Goal: Task Accomplishment & Management: Complete application form

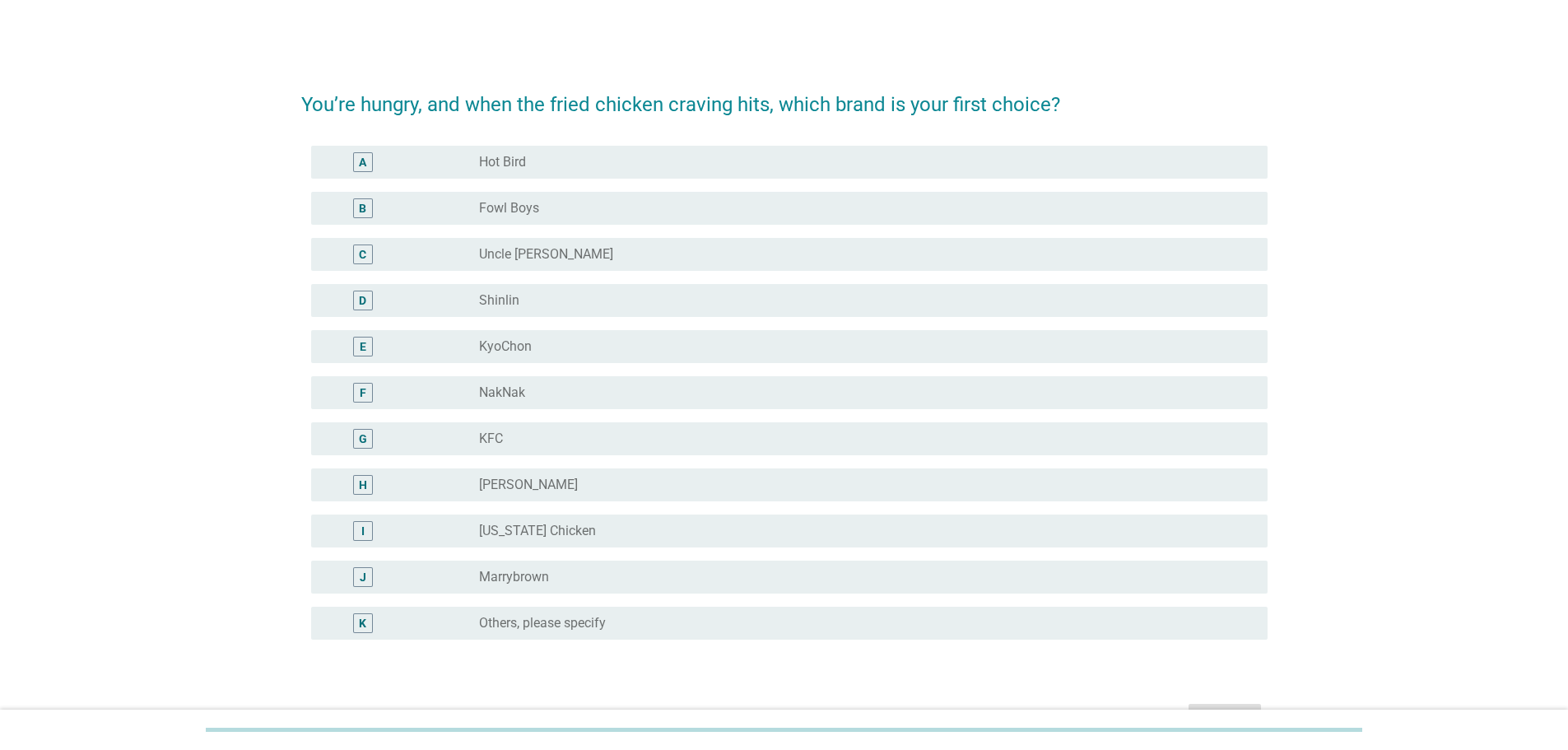
click at [432, 166] on div "A" at bounding box center [402, 162] width 155 height 20
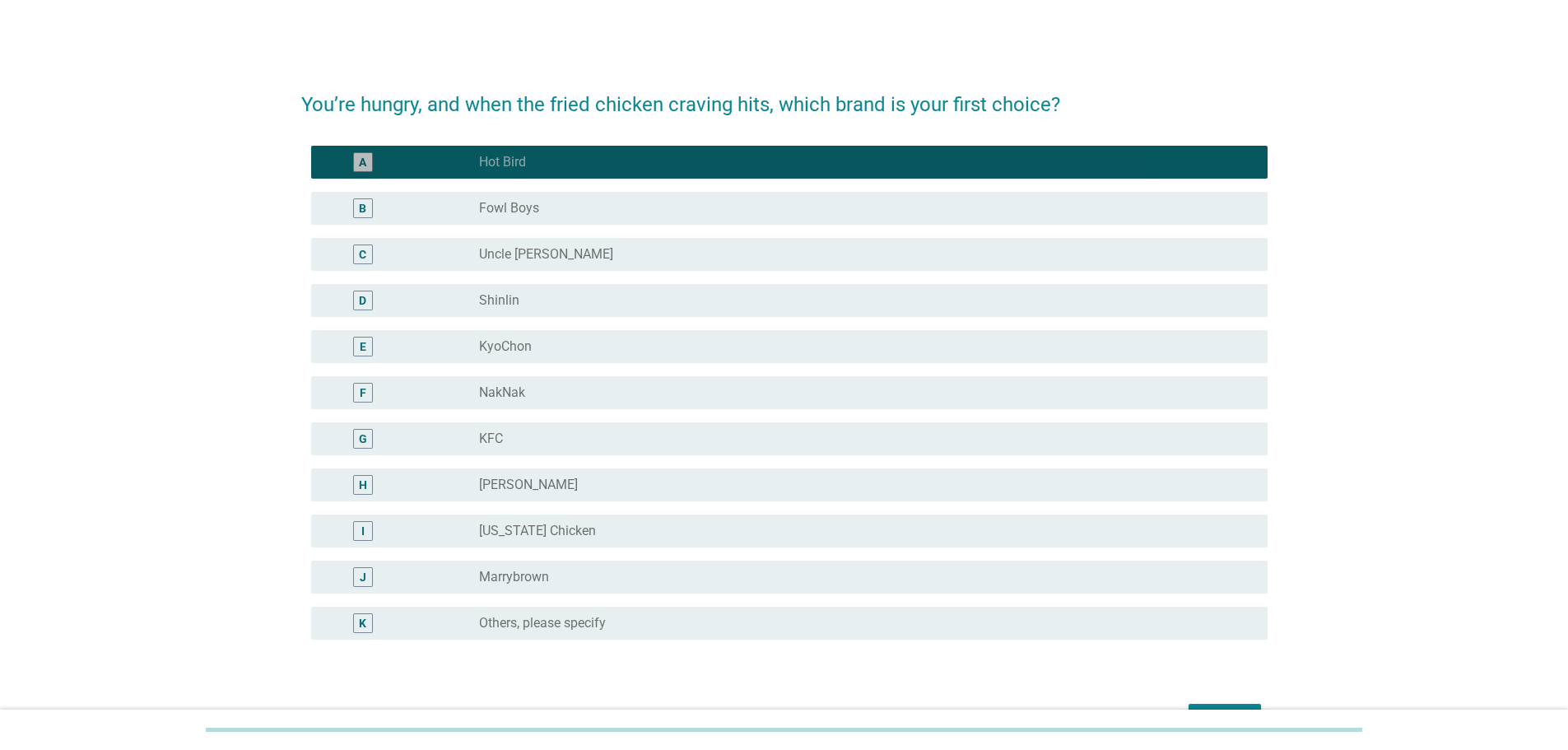
click at [391, 158] on div "A" at bounding box center [363, 162] width 77 height 20
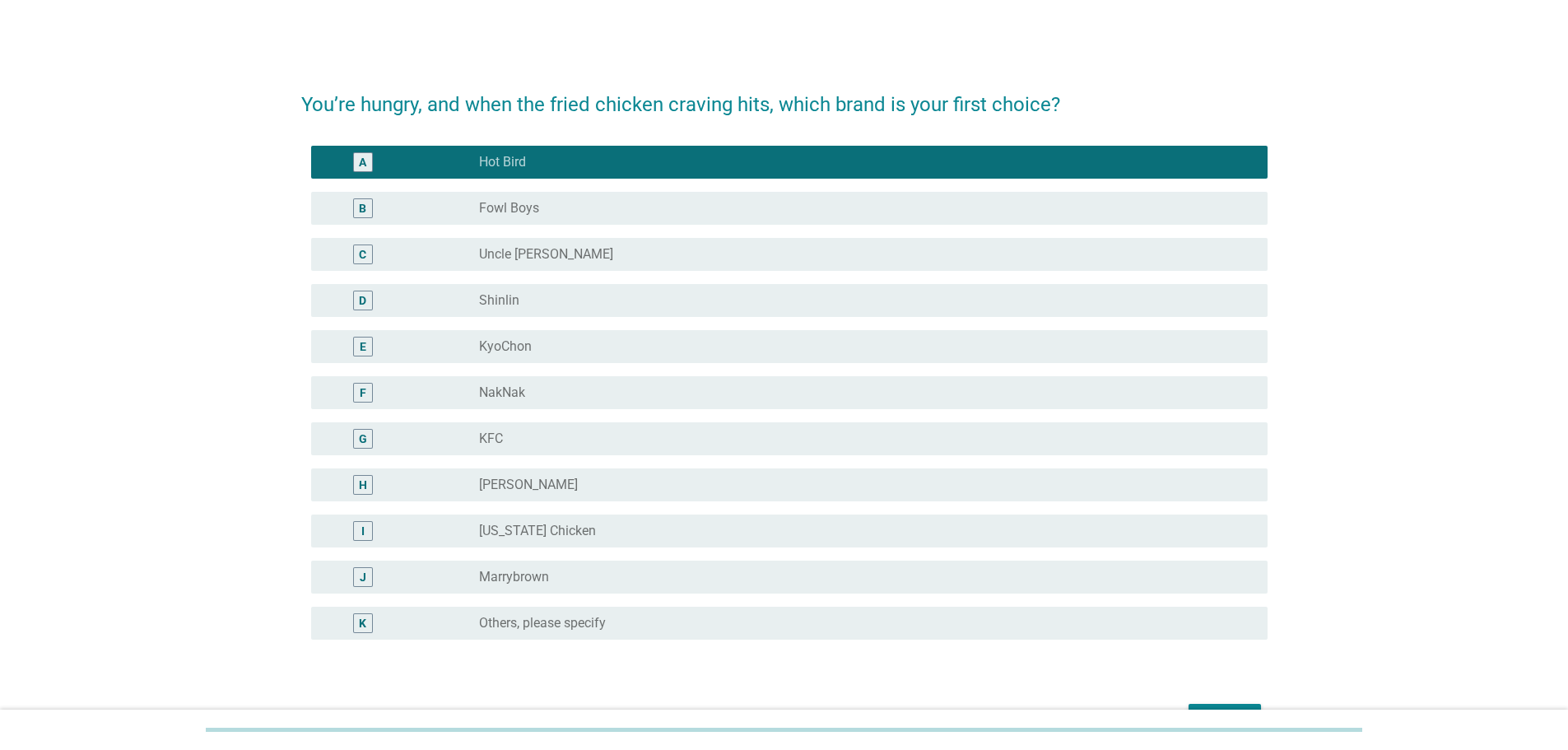
click at [526, 489] on label "[PERSON_NAME]" at bounding box center [529, 484] width 99 height 16
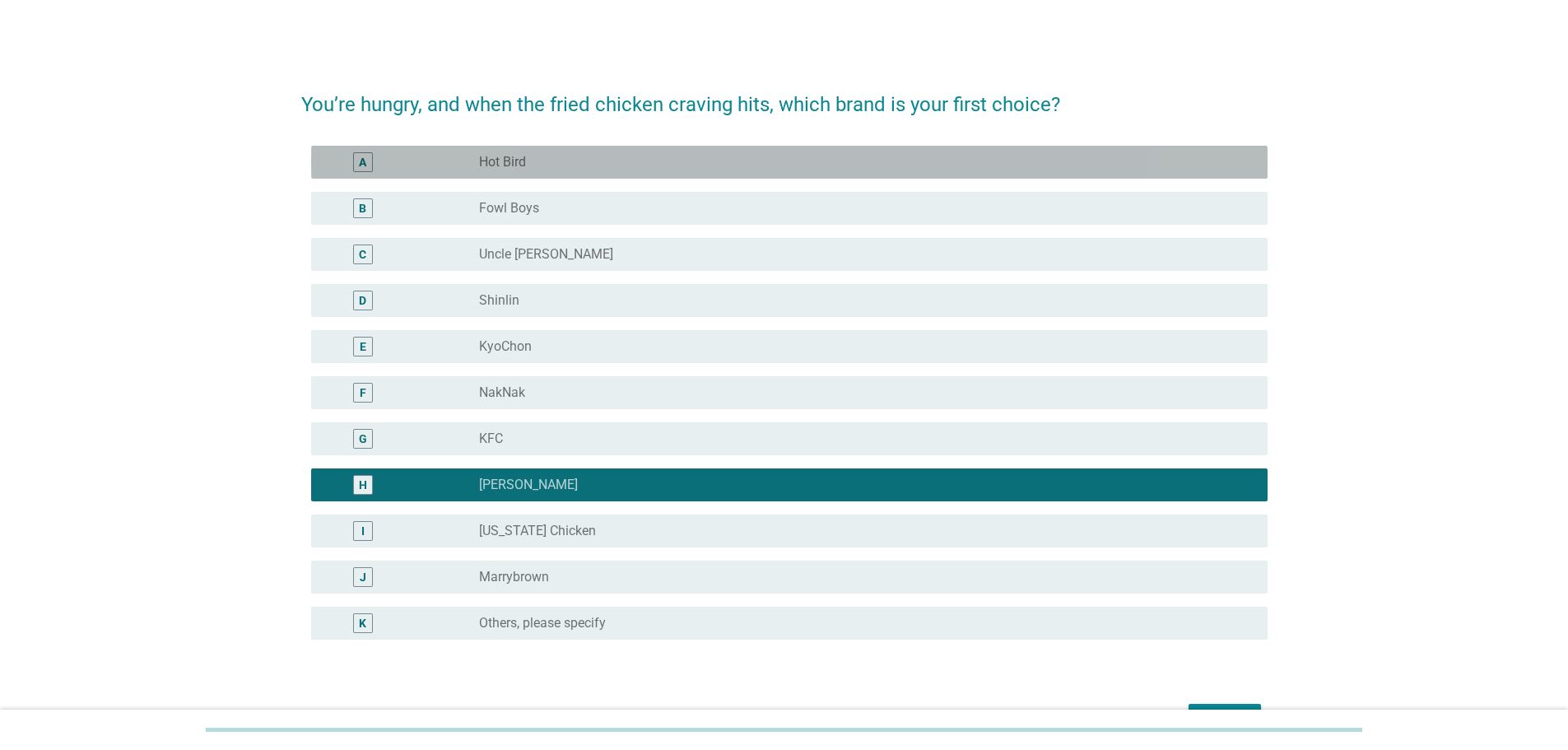
click at [485, 161] on label "Hot Bird" at bounding box center [503, 162] width 47 height 16
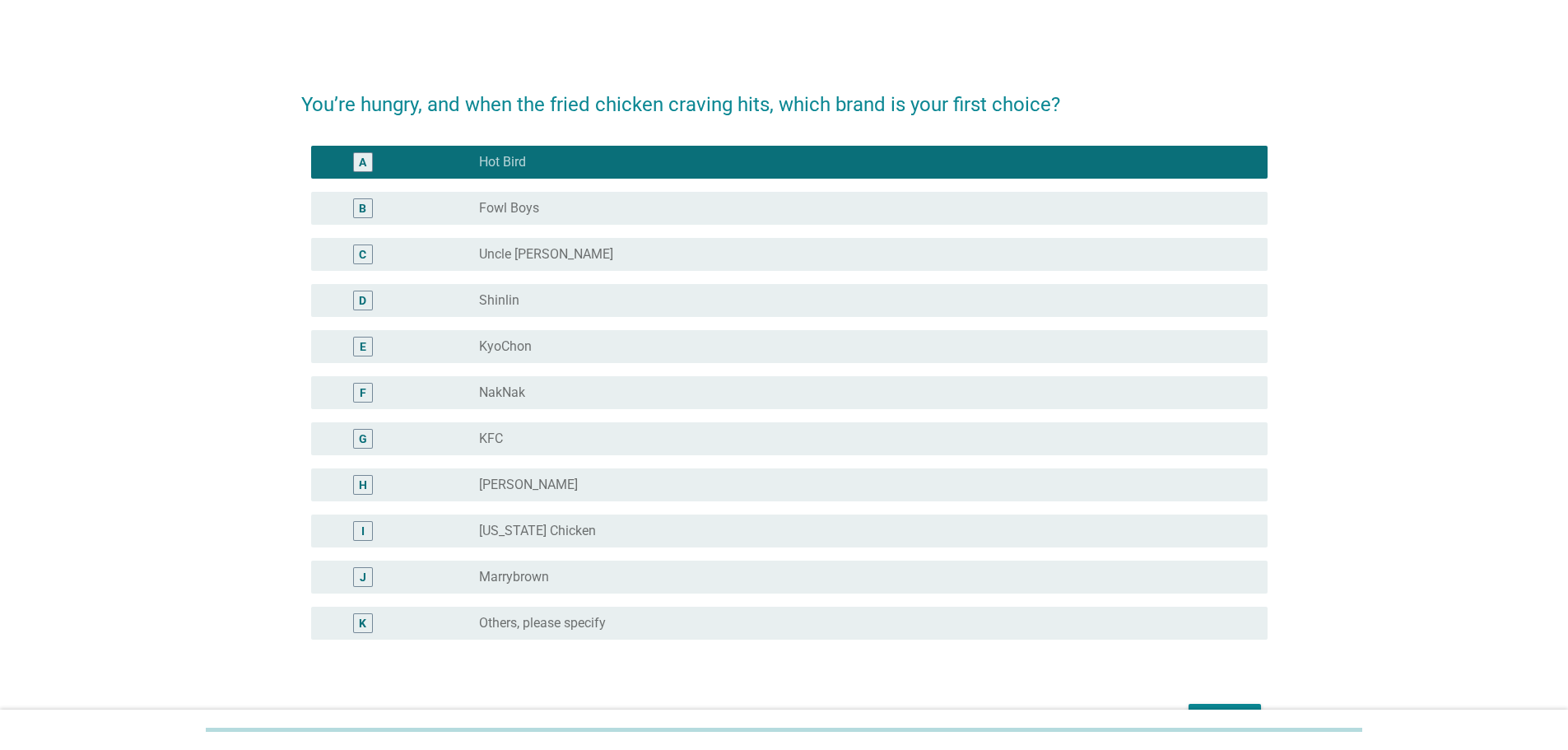
click at [576, 200] on div "radio_button_unchecked Fowl Boys" at bounding box center [860, 208] width 762 height 16
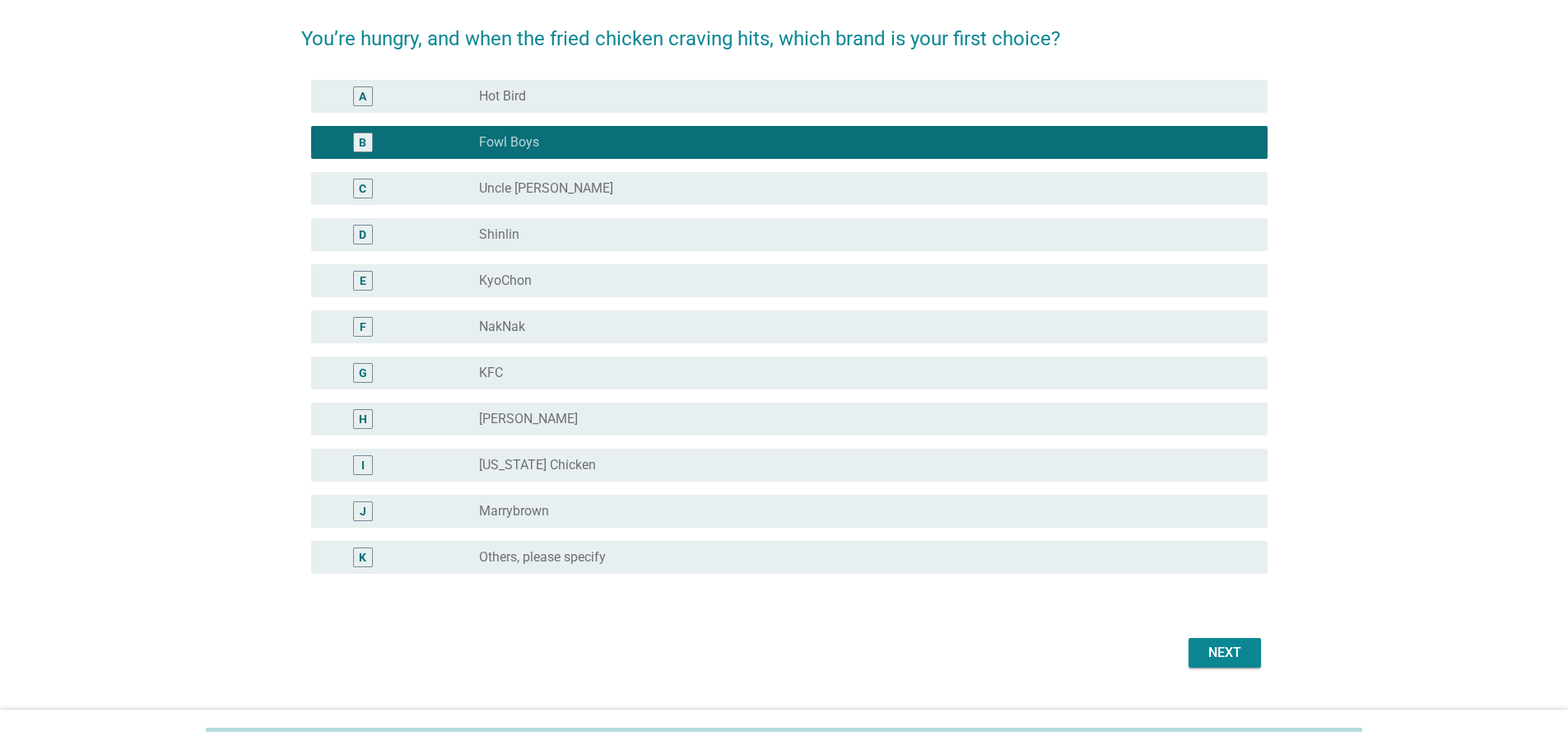
scroll to position [122, 0]
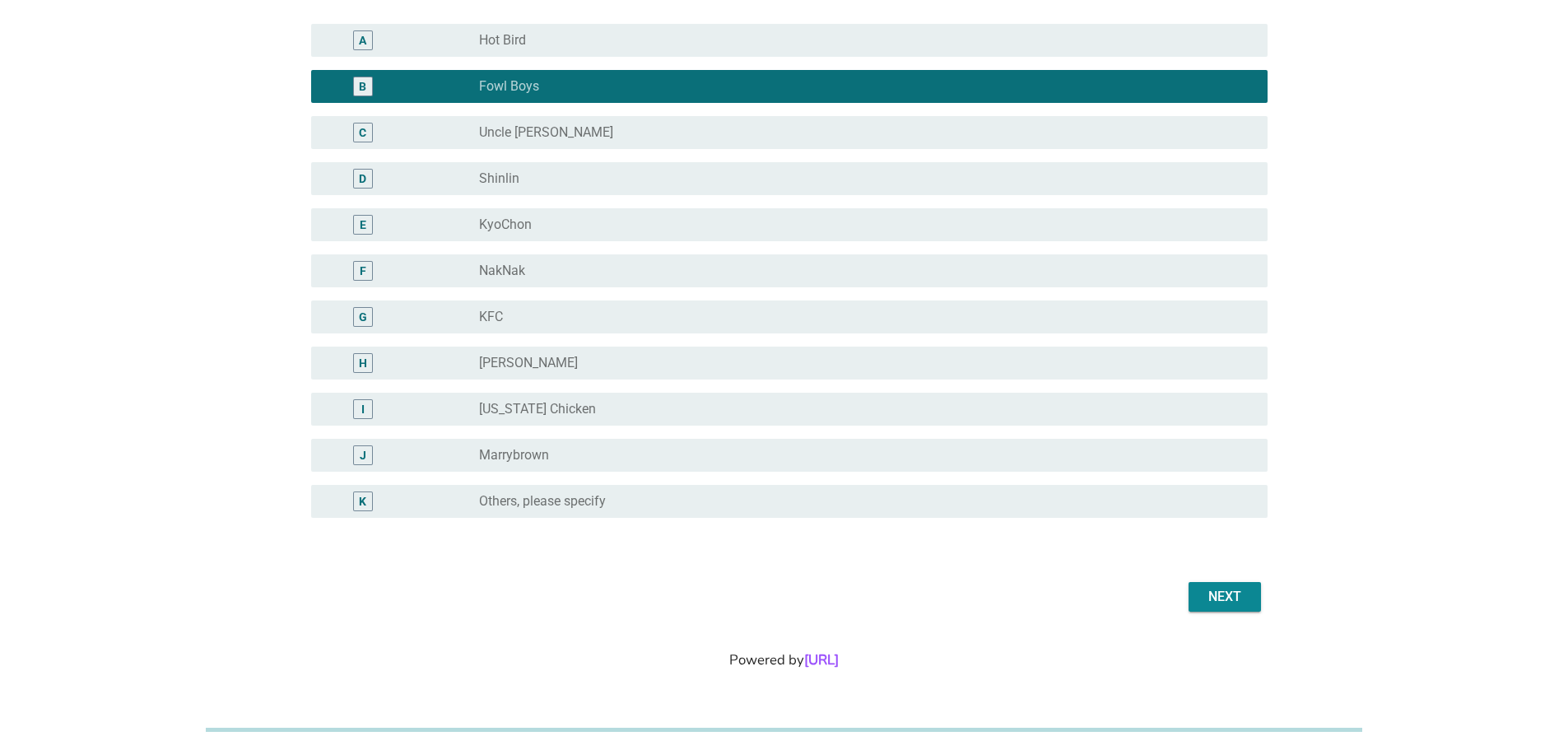
click at [1195, 601] on button "Next" at bounding box center [1225, 596] width 72 height 30
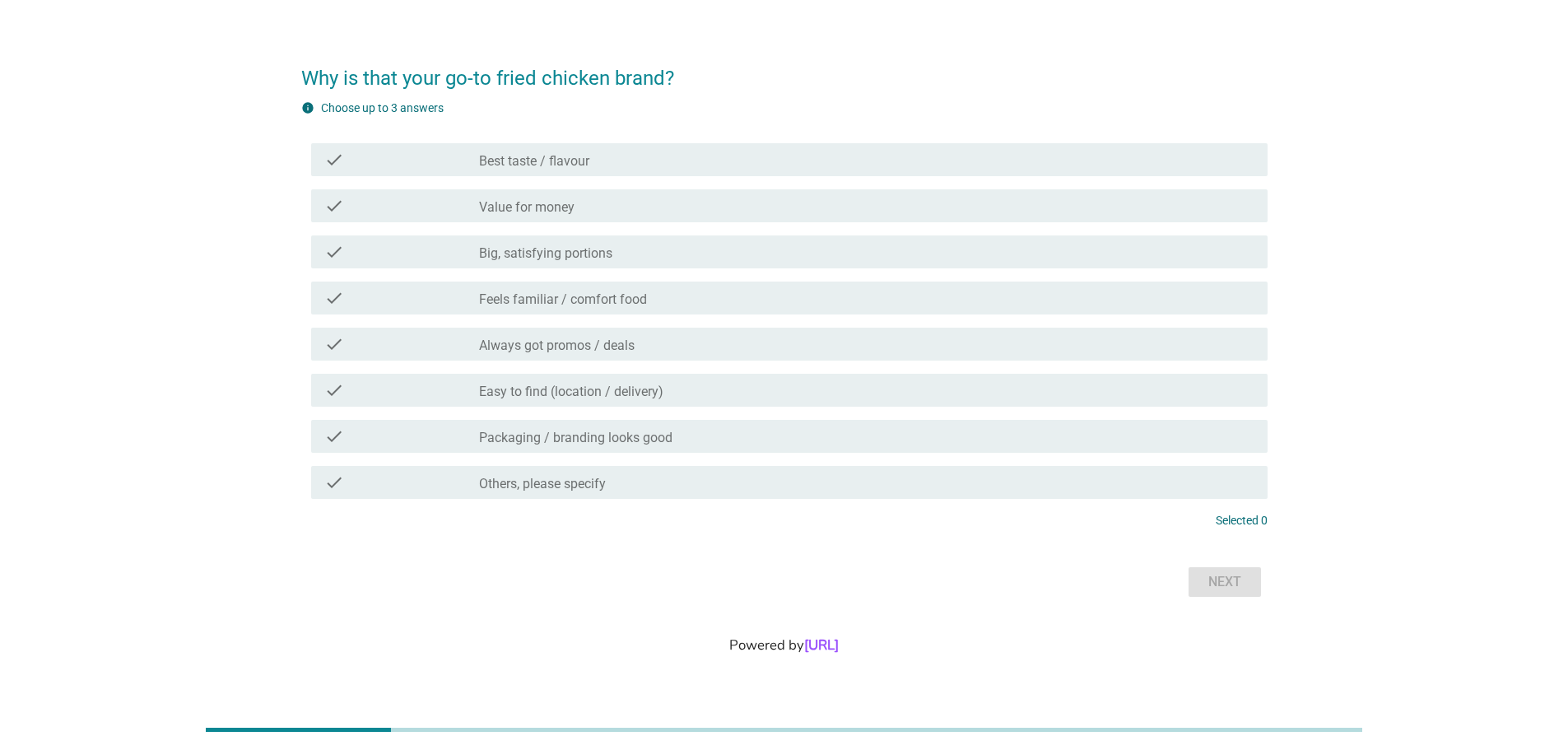
scroll to position [0, 0]
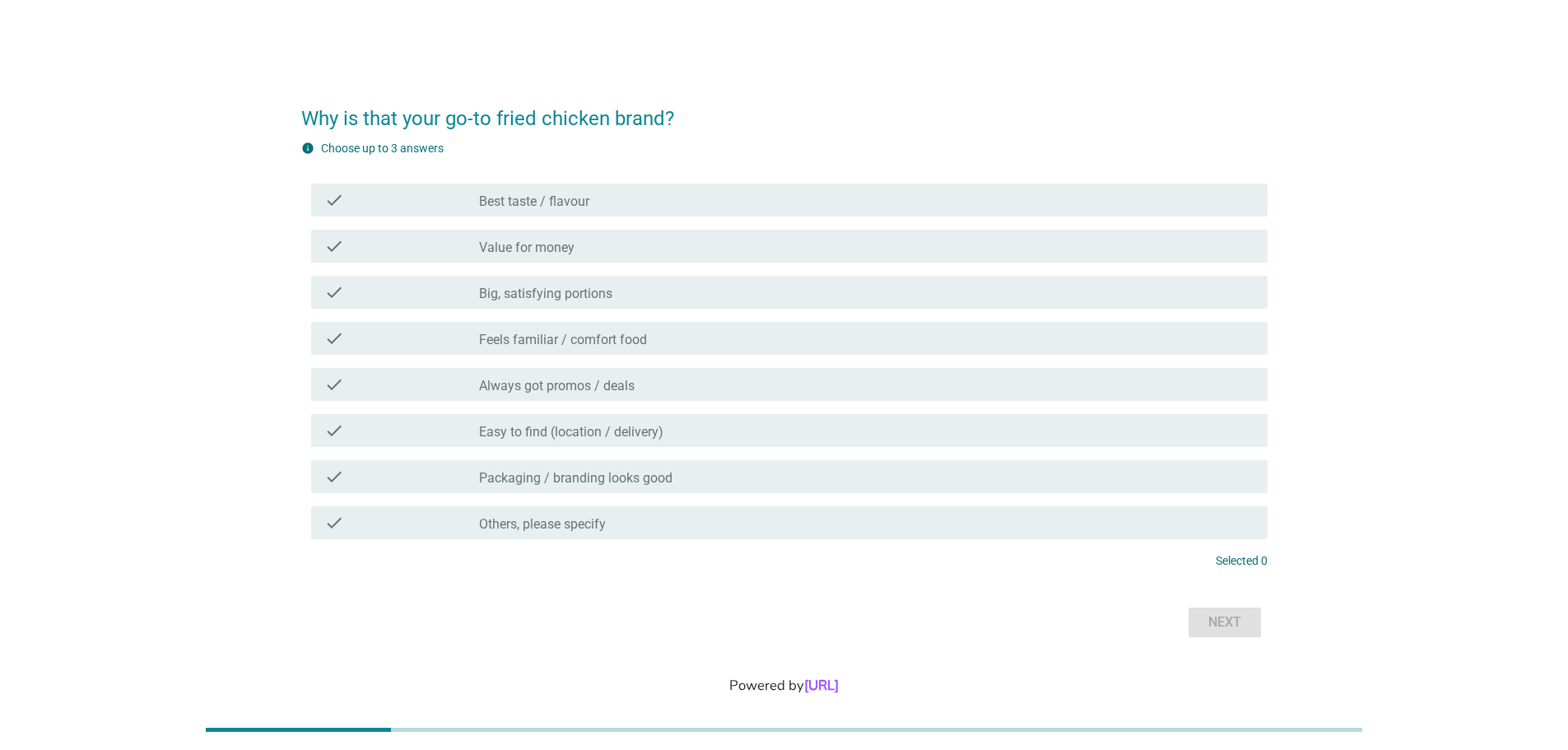
click at [573, 197] on label "Best taste / flavour" at bounding box center [534, 202] width 110 height 16
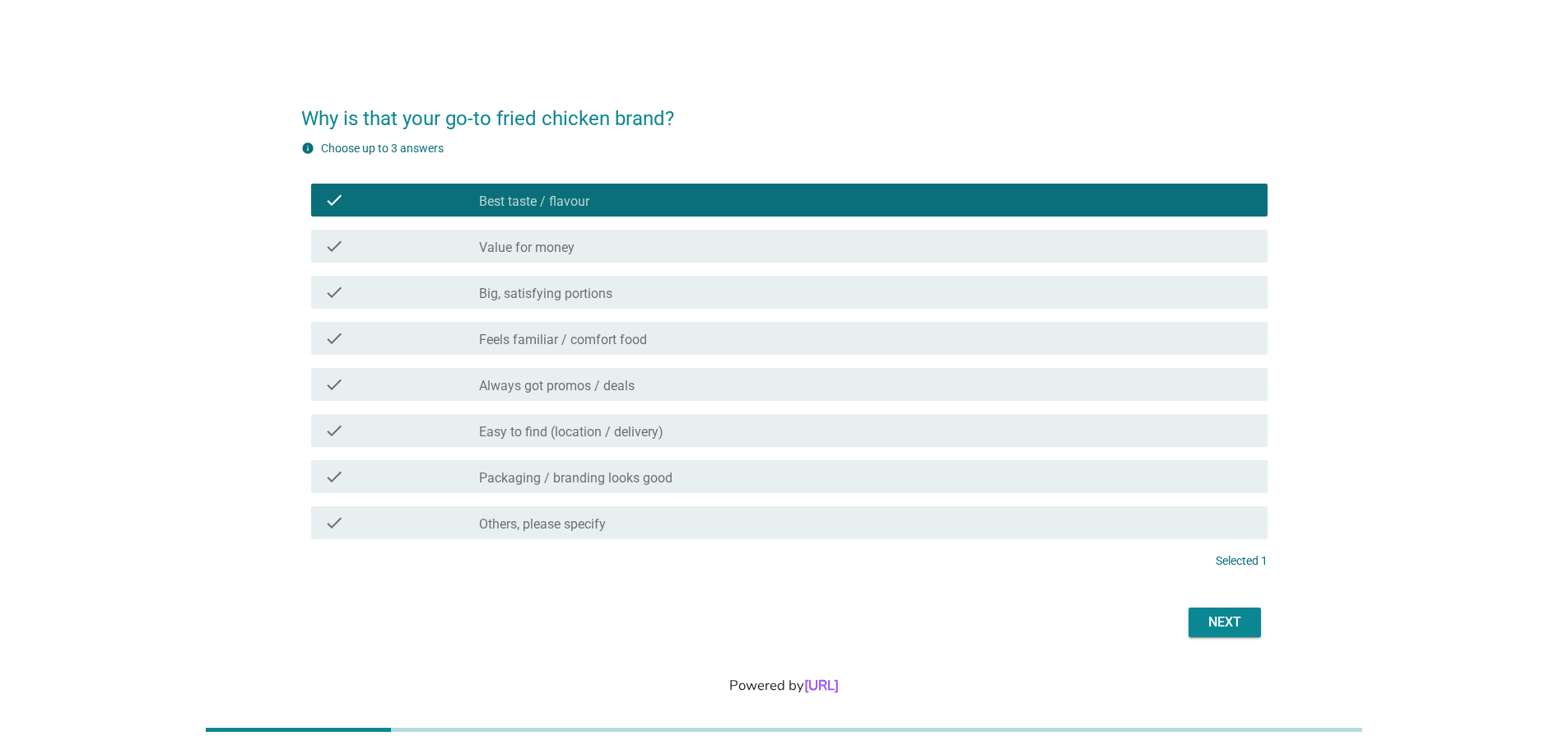
click at [1207, 621] on div "Next" at bounding box center [1225, 622] width 46 height 20
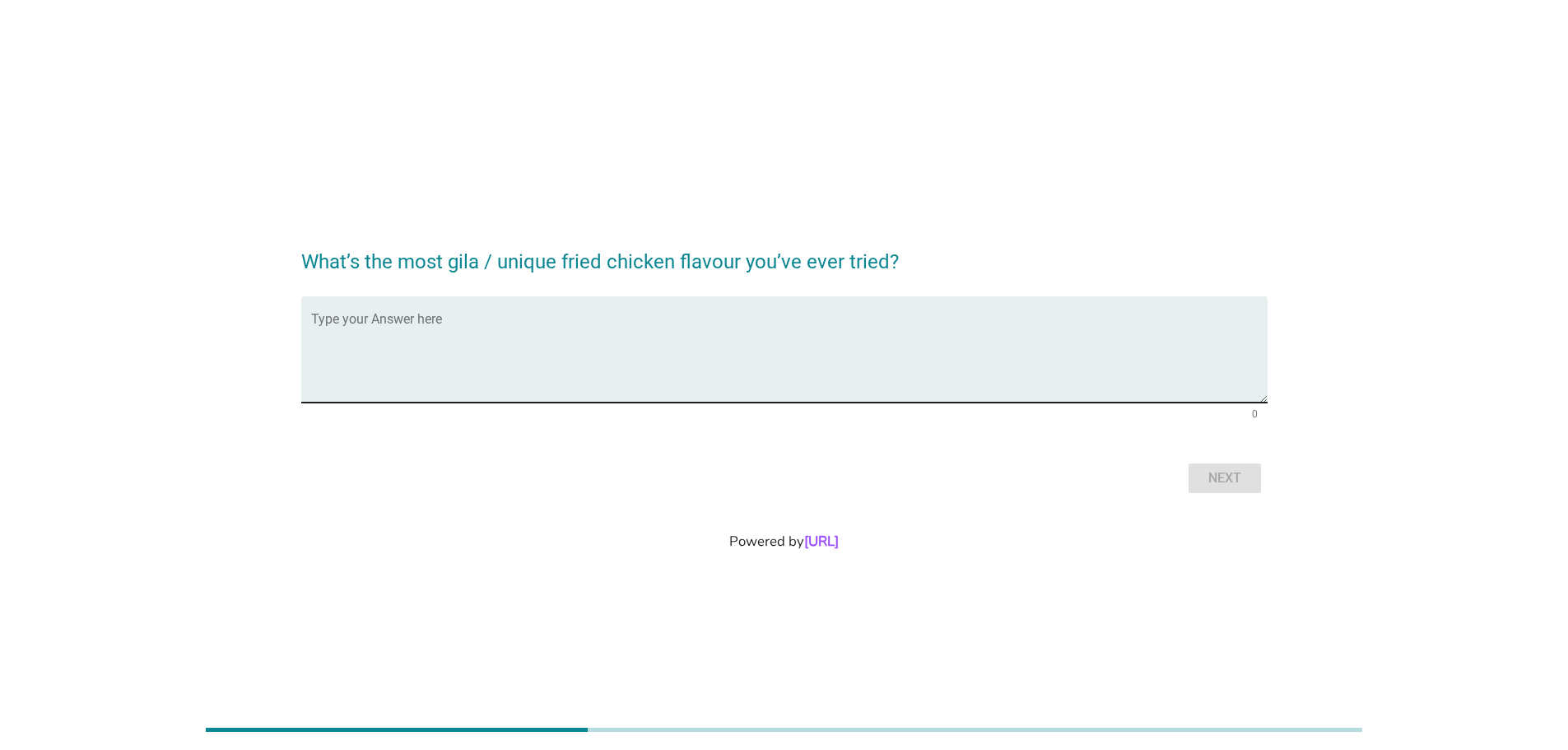
click at [429, 327] on textarea "Type your Answer here" at bounding box center [790, 359] width 956 height 86
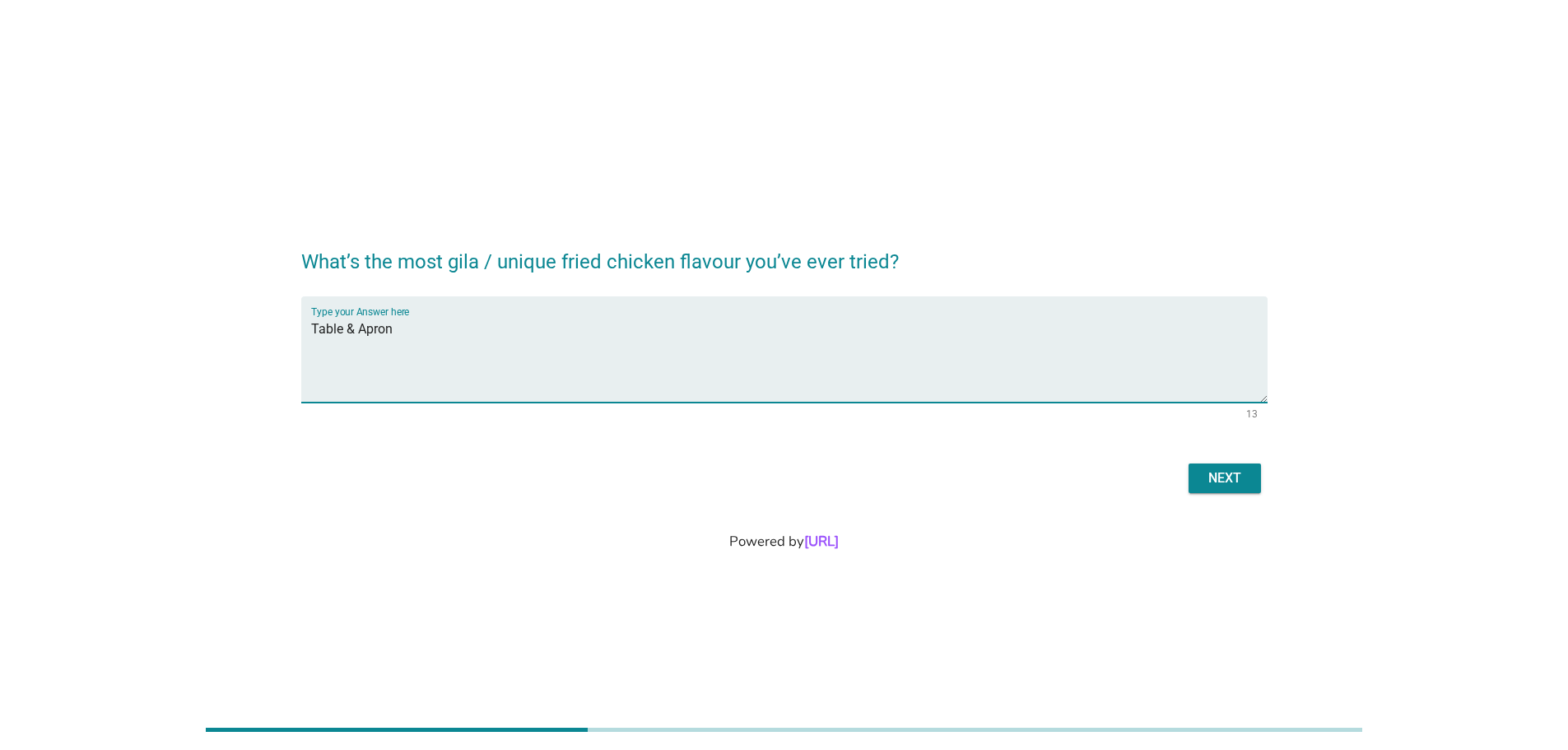
click at [605, 340] on textarea "Table & Apron" at bounding box center [790, 359] width 956 height 86
drag, startPoint x: 398, startPoint y: 330, endPoint x: 615, endPoint y: 330, distance: 217.0
click at [615, 330] on textarea "Table & Apron Butwheat" at bounding box center [790, 359] width 956 height 86
paste textarea "buckwheat Fried chicken"
type textarea "Table & Apron buckwheat Fried chicken"
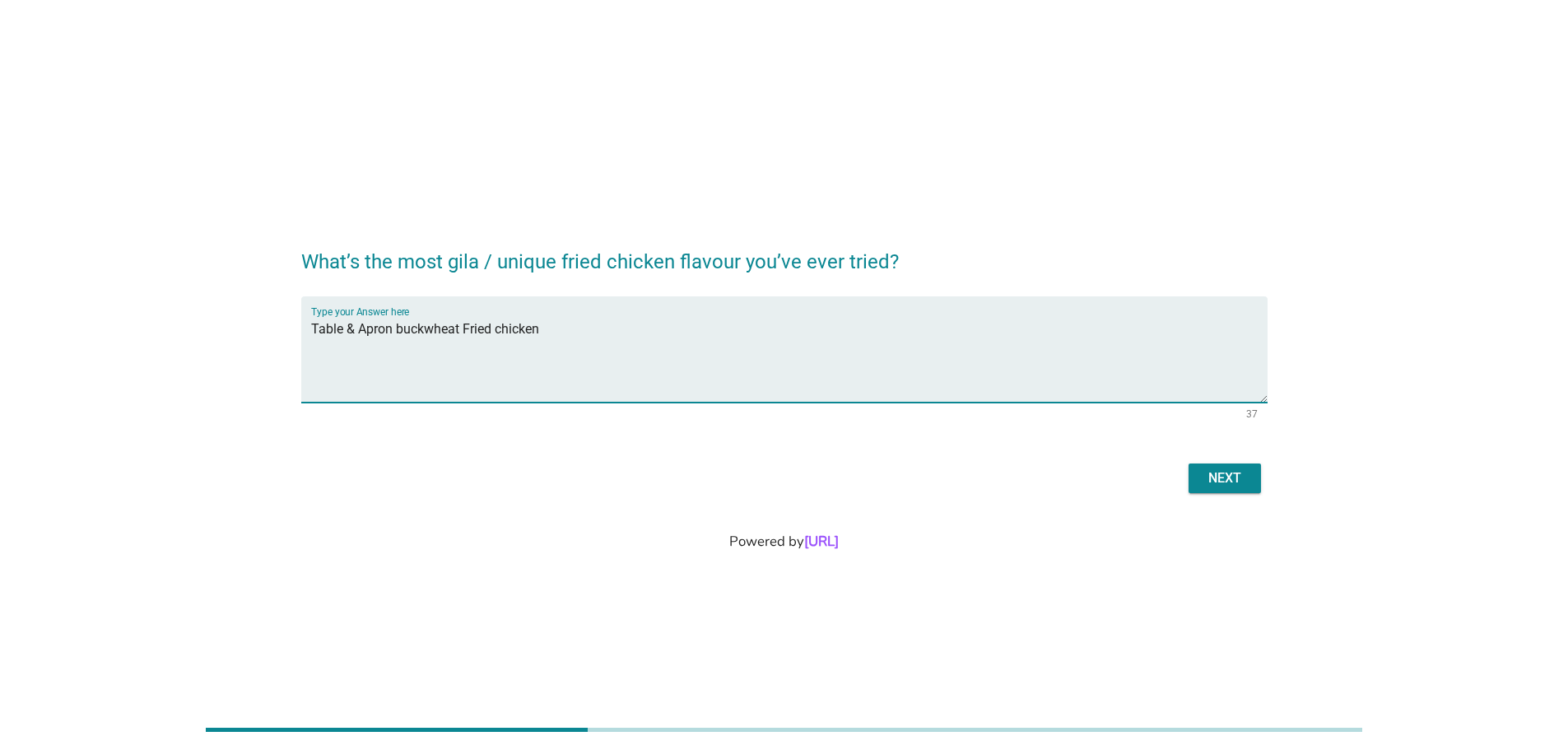
click at [1222, 483] on div "Next" at bounding box center [1225, 478] width 46 height 20
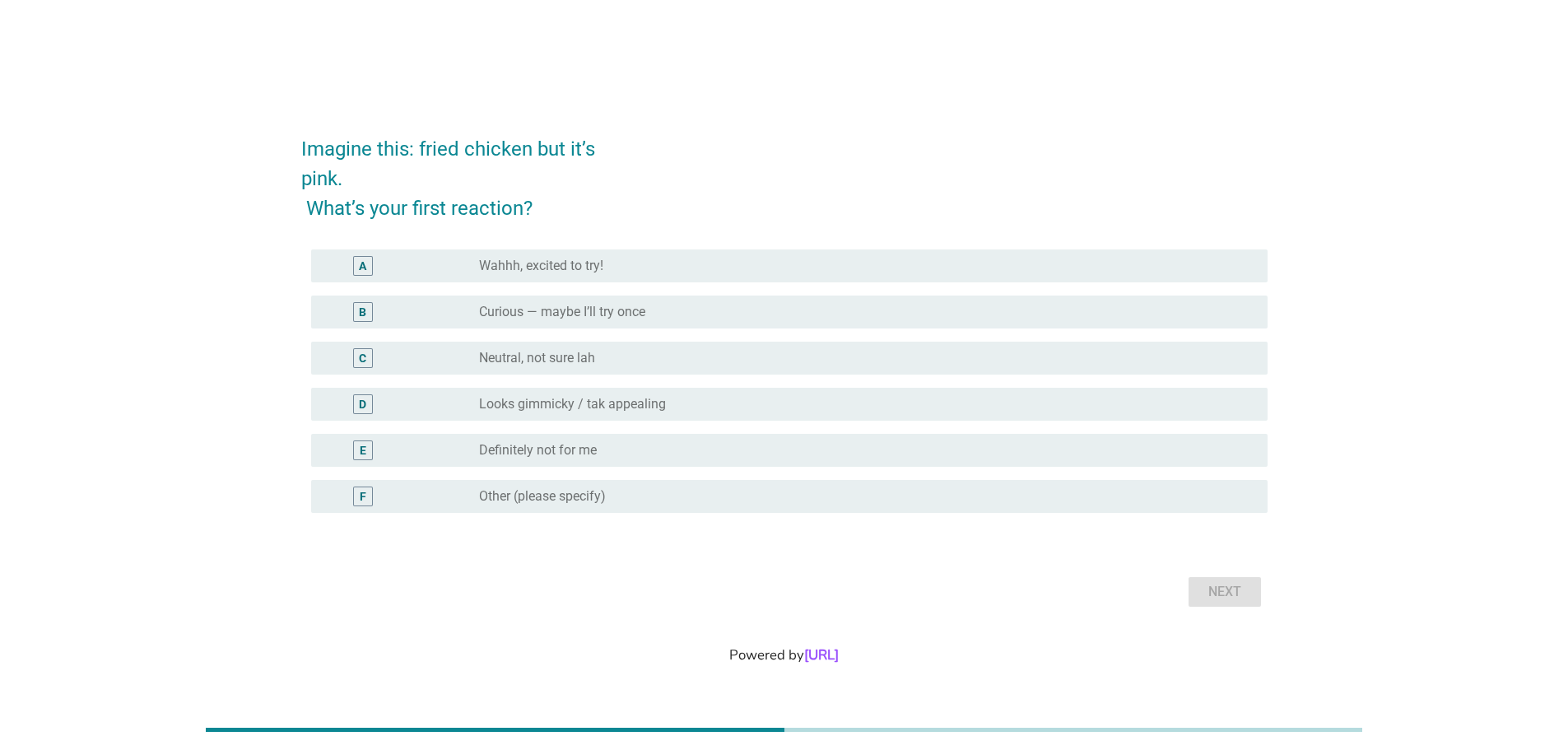
click at [458, 455] on div "E" at bounding box center [402, 450] width 155 height 20
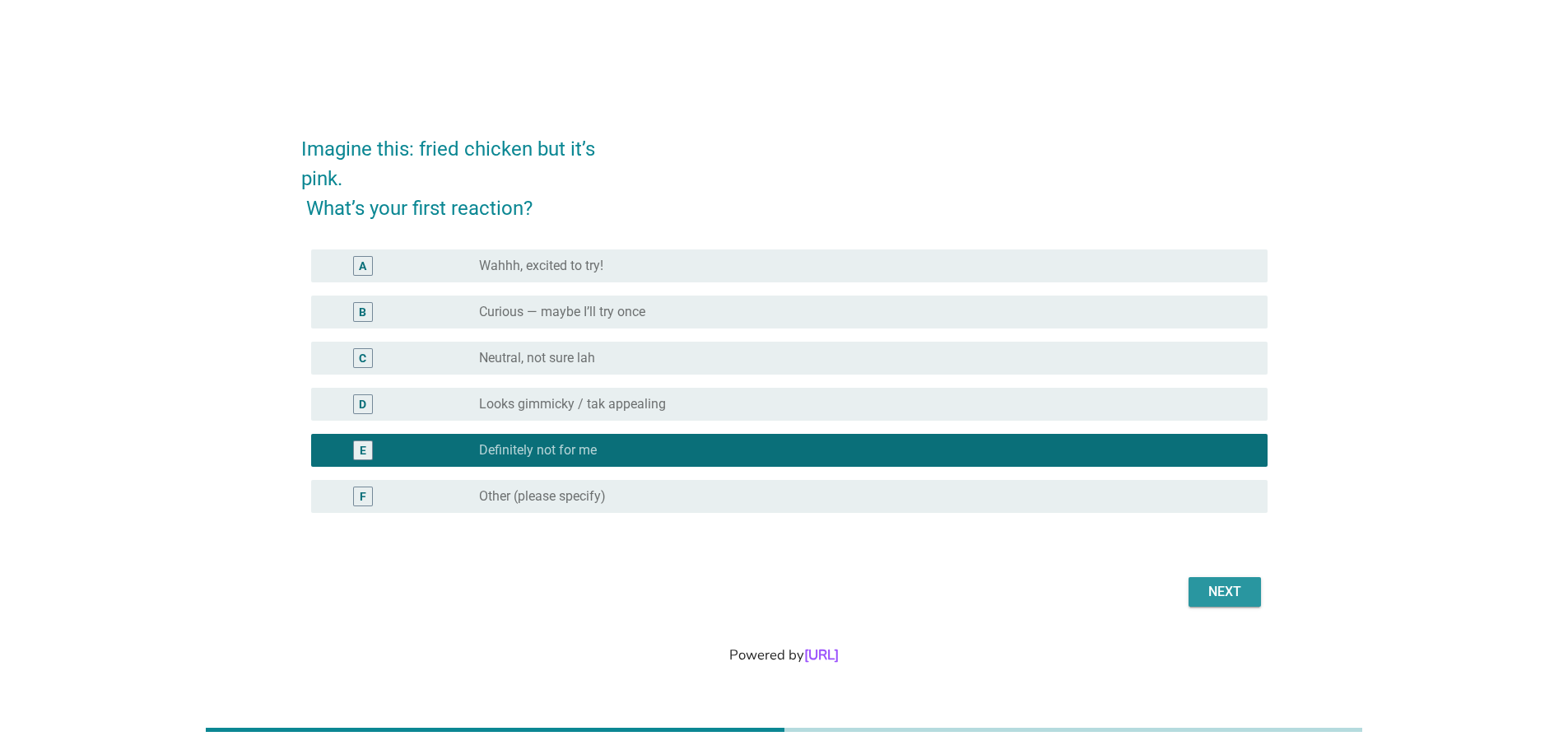
click at [1219, 599] on div "Next" at bounding box center [1225, 592] width 46 height 20
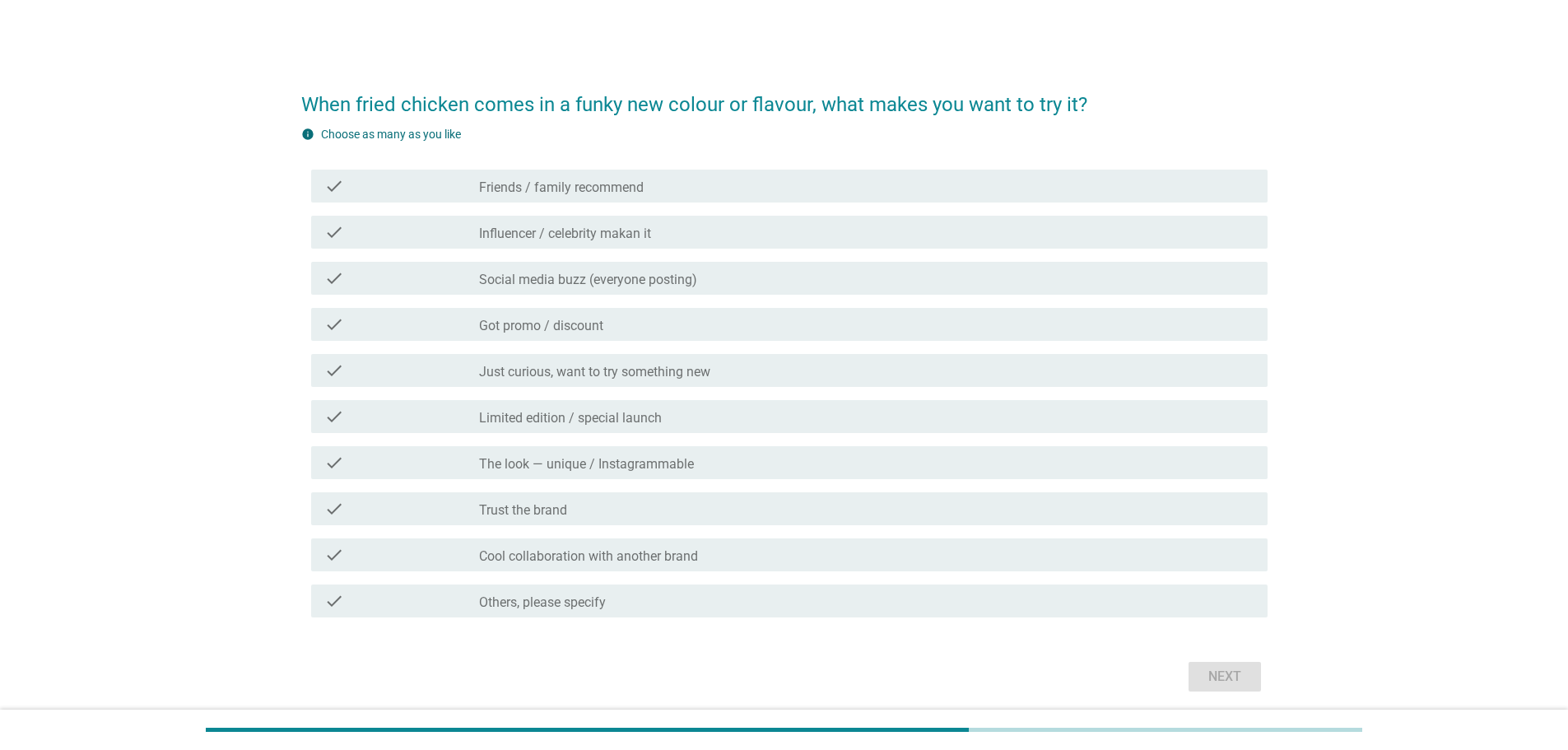
click at [641, 188] on label "Friends / family recommend" at bounding box center [561, 187] width 165 height 16
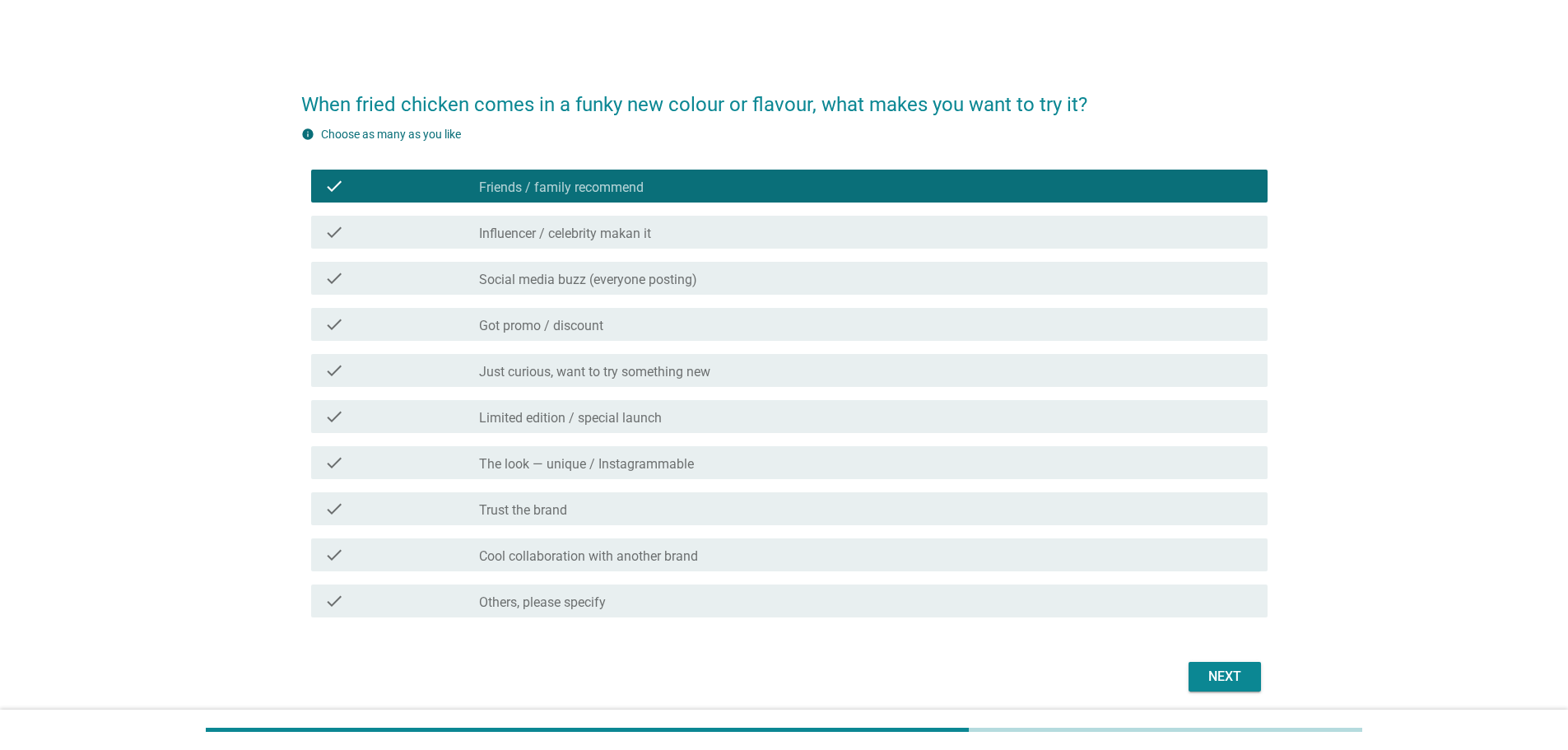
click at [592, 600] on label "Others, please specify" at bounding box center [542, 602] width 127 height 16
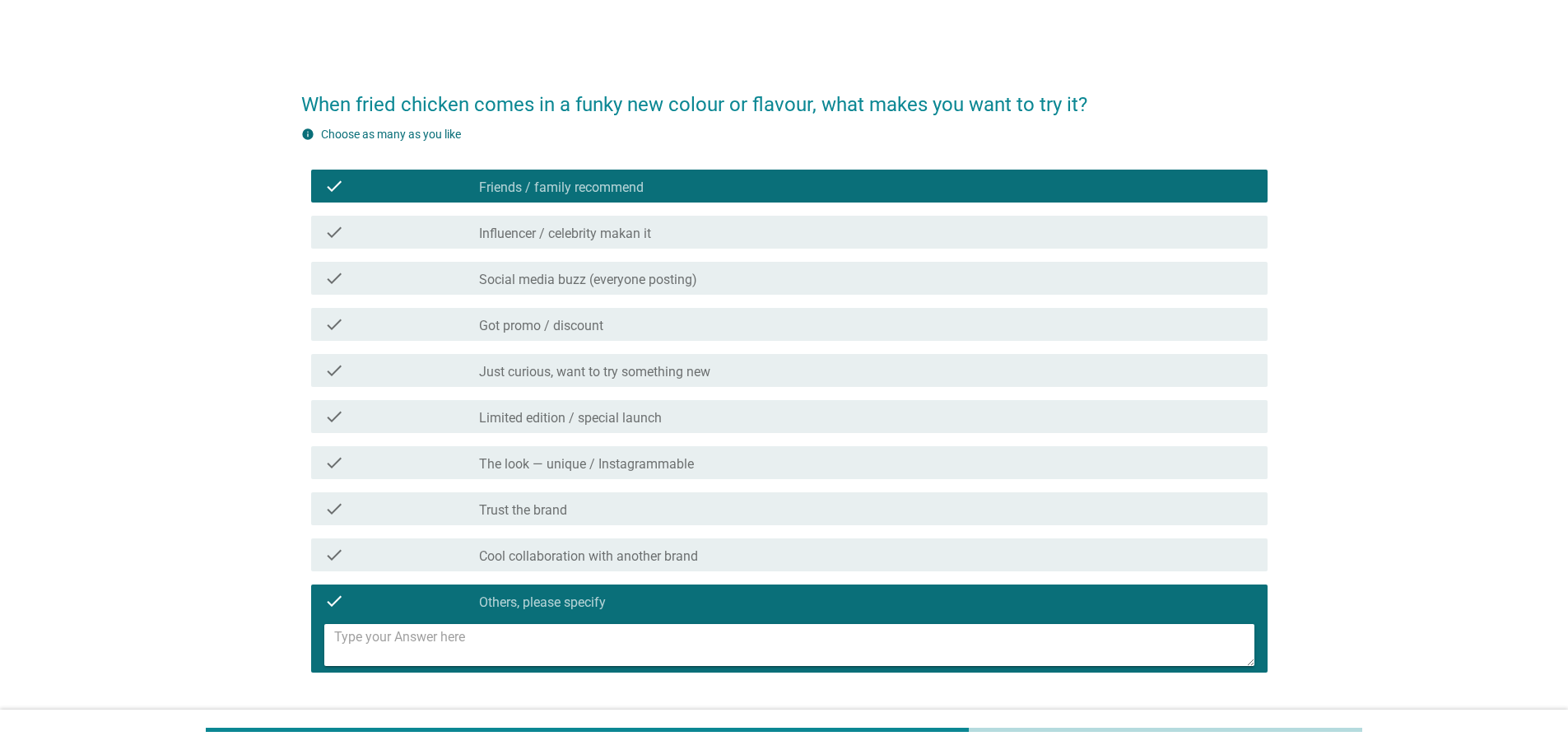
click at [353, 172] on div "check check_box Friends / family recommend" at bounding box center [790, 185] width 956 height 33
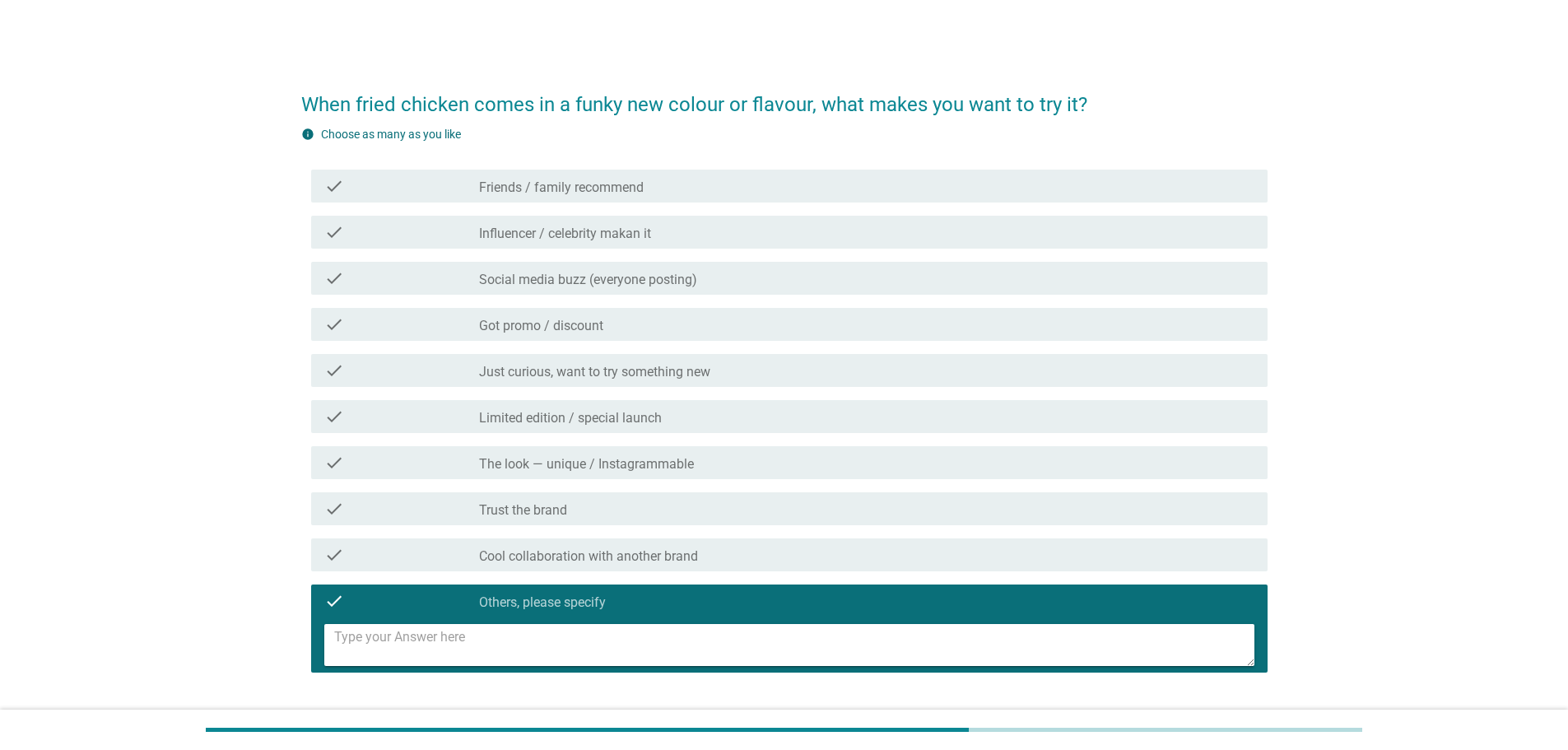
click at [580, 646] on textarea at bounding box center [794, 645] width 920 height 42
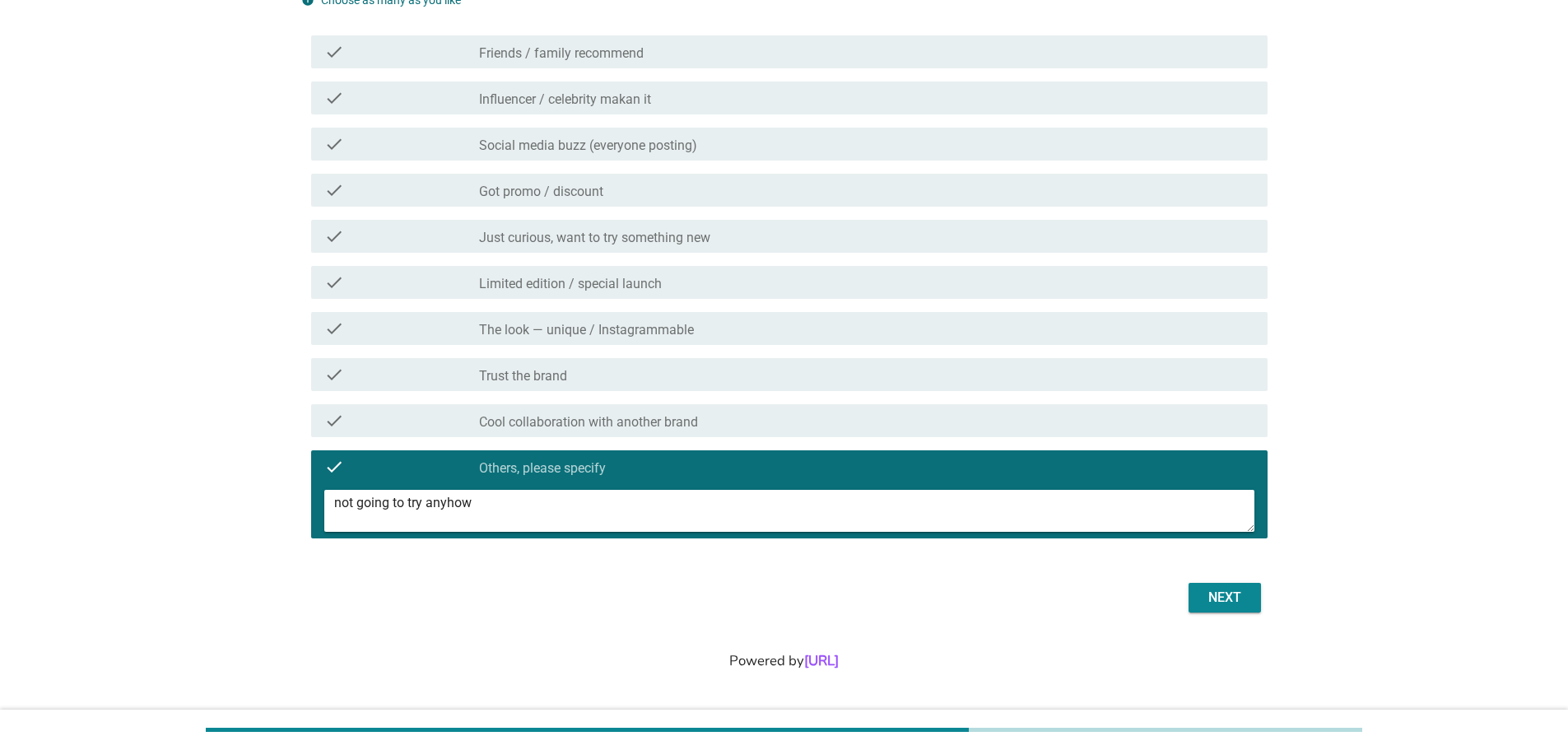
scroll to position [135, 0]
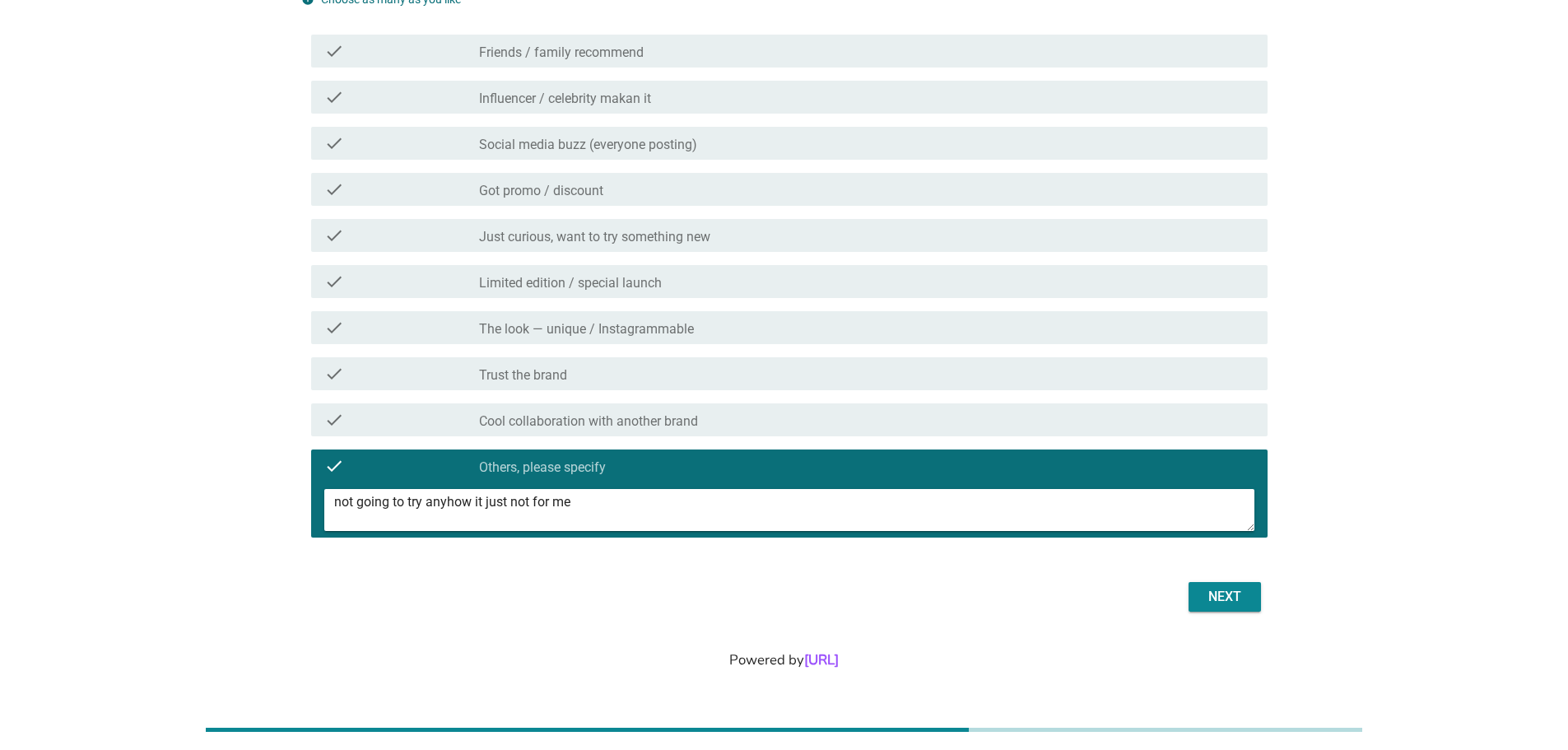
type textarea "not going to try anyhow it just not for me"
click at [1222, 592] on div "Next" at bounding box center [1225, 597] width 46 height 20
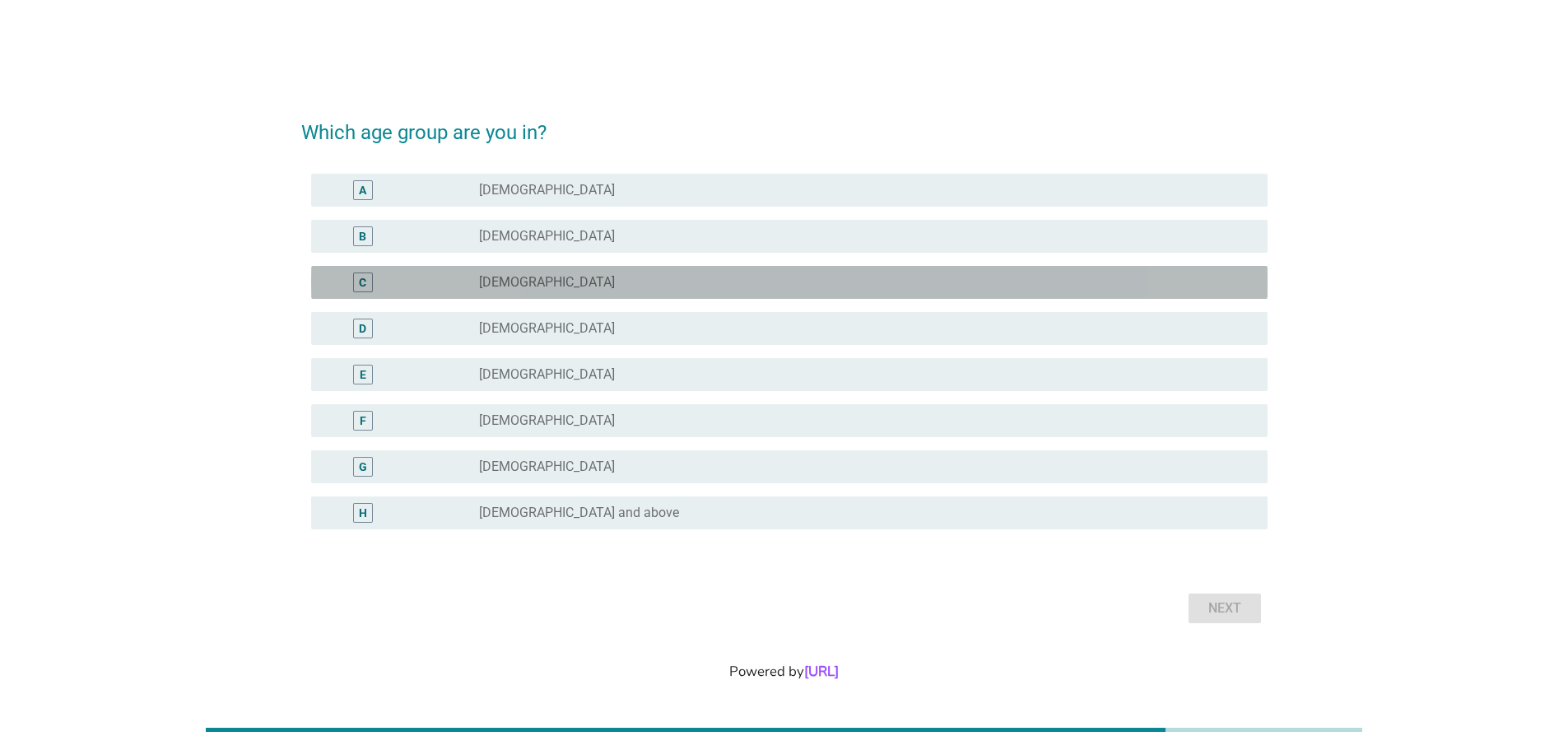
click at [561, 281] on label "[DEMOGRAPHIC_DATA]" at bounding box center [547, 282] width 136 height 16
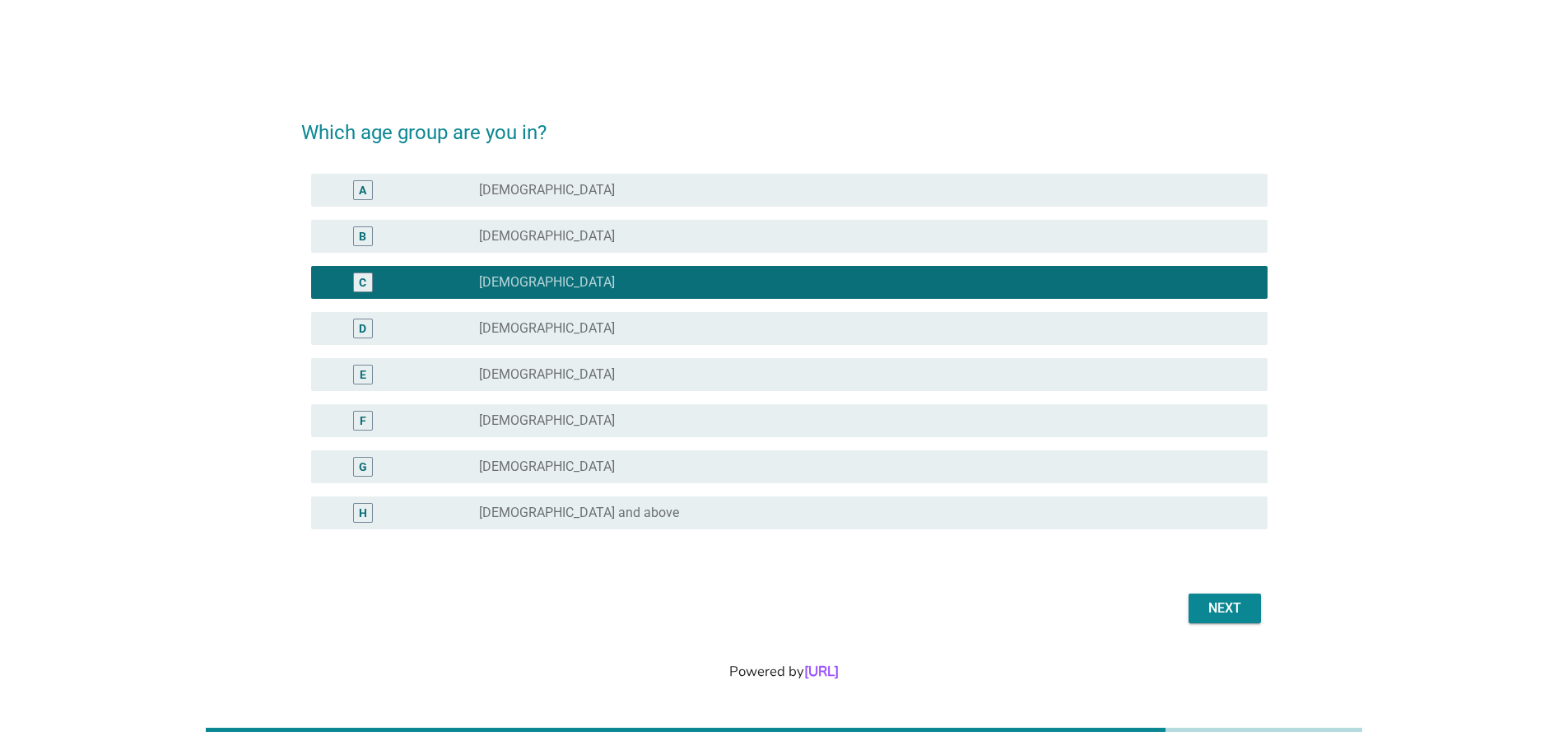
click at [1212, 600] on div "Next" at bounding box center [1225, 609] width 46 height 20
